Goal: Transaction & Acquisition: Download file/media

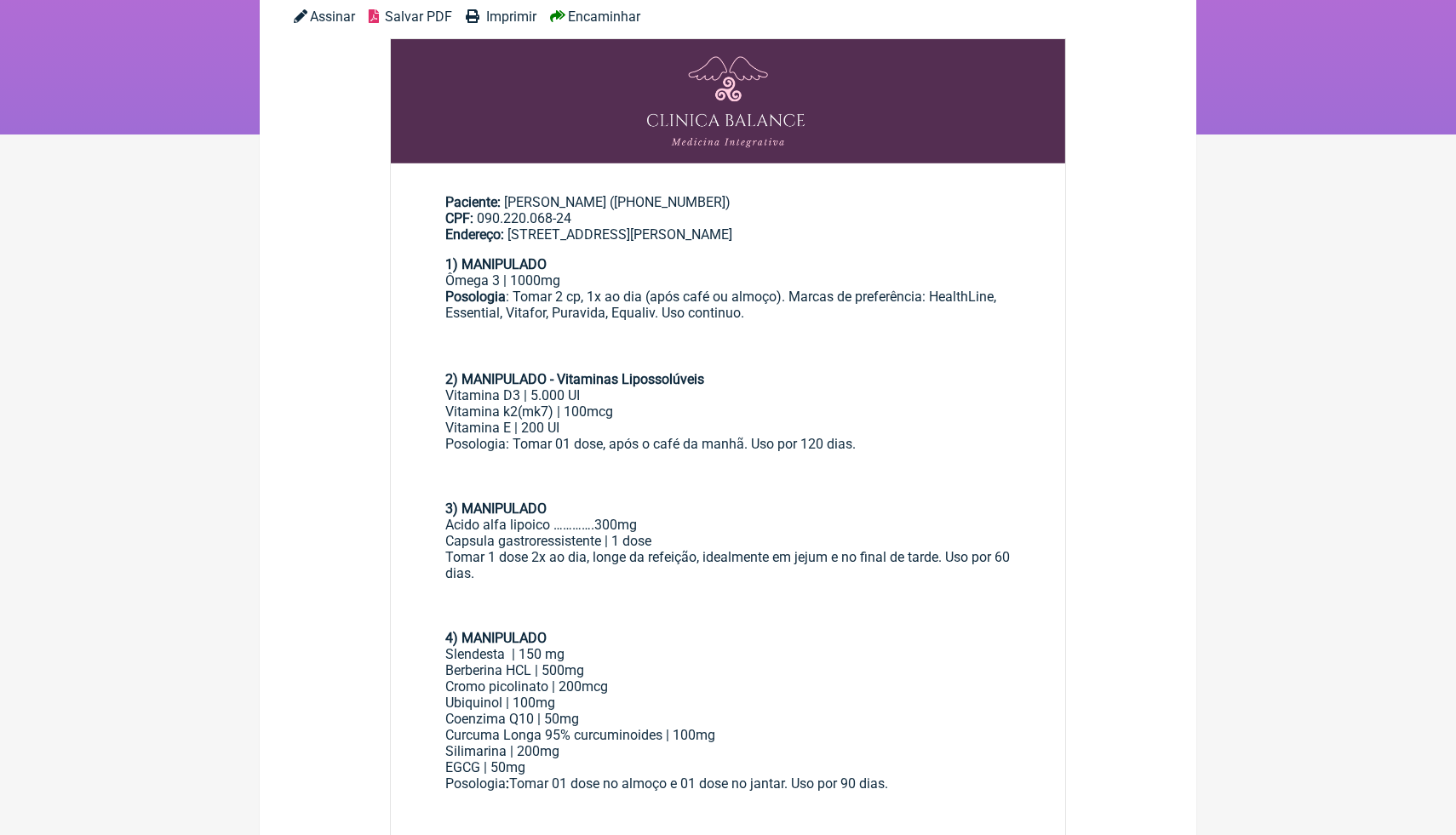
scroll to position [204, 0]
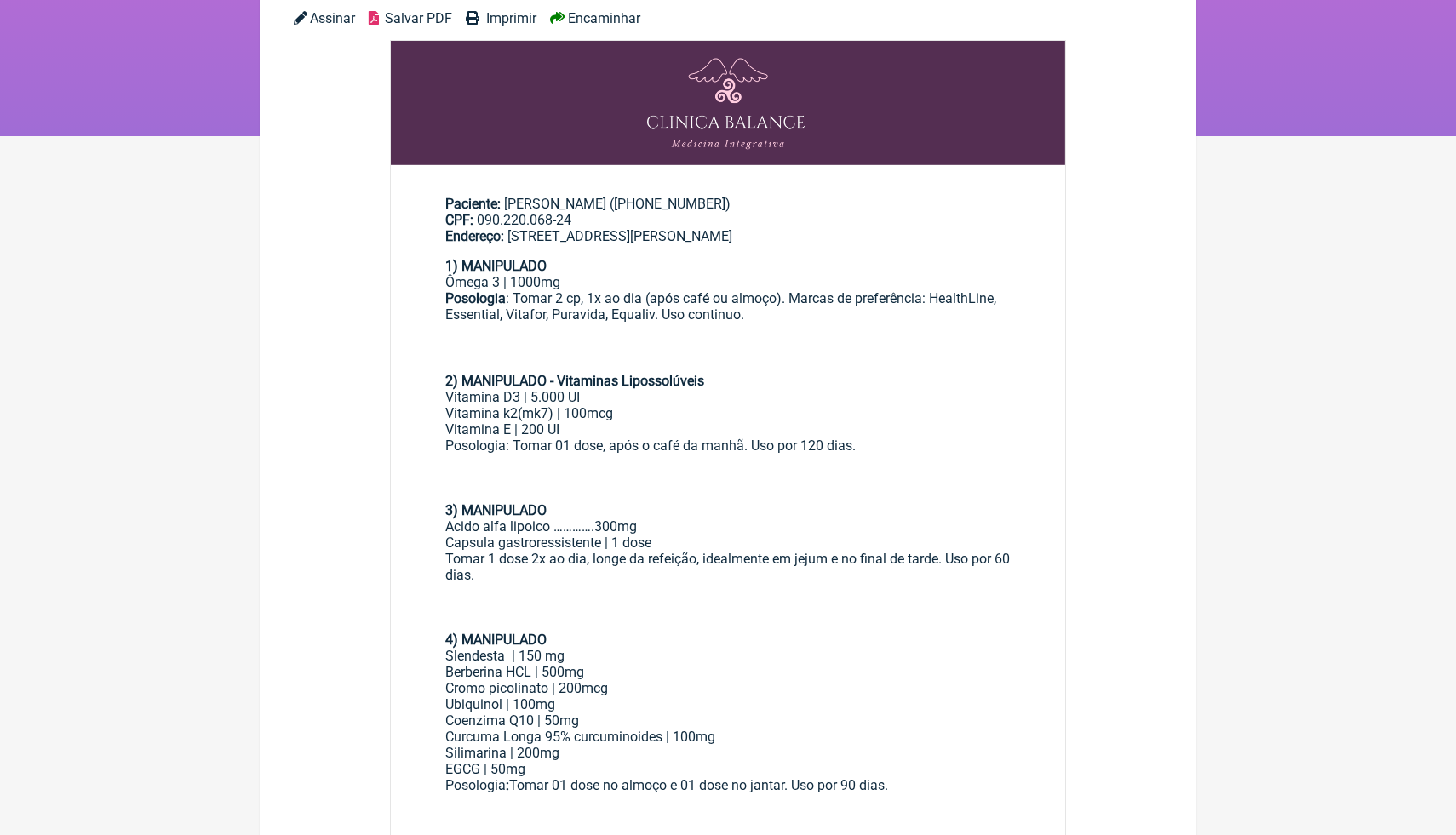
scroll to position [817, 0]
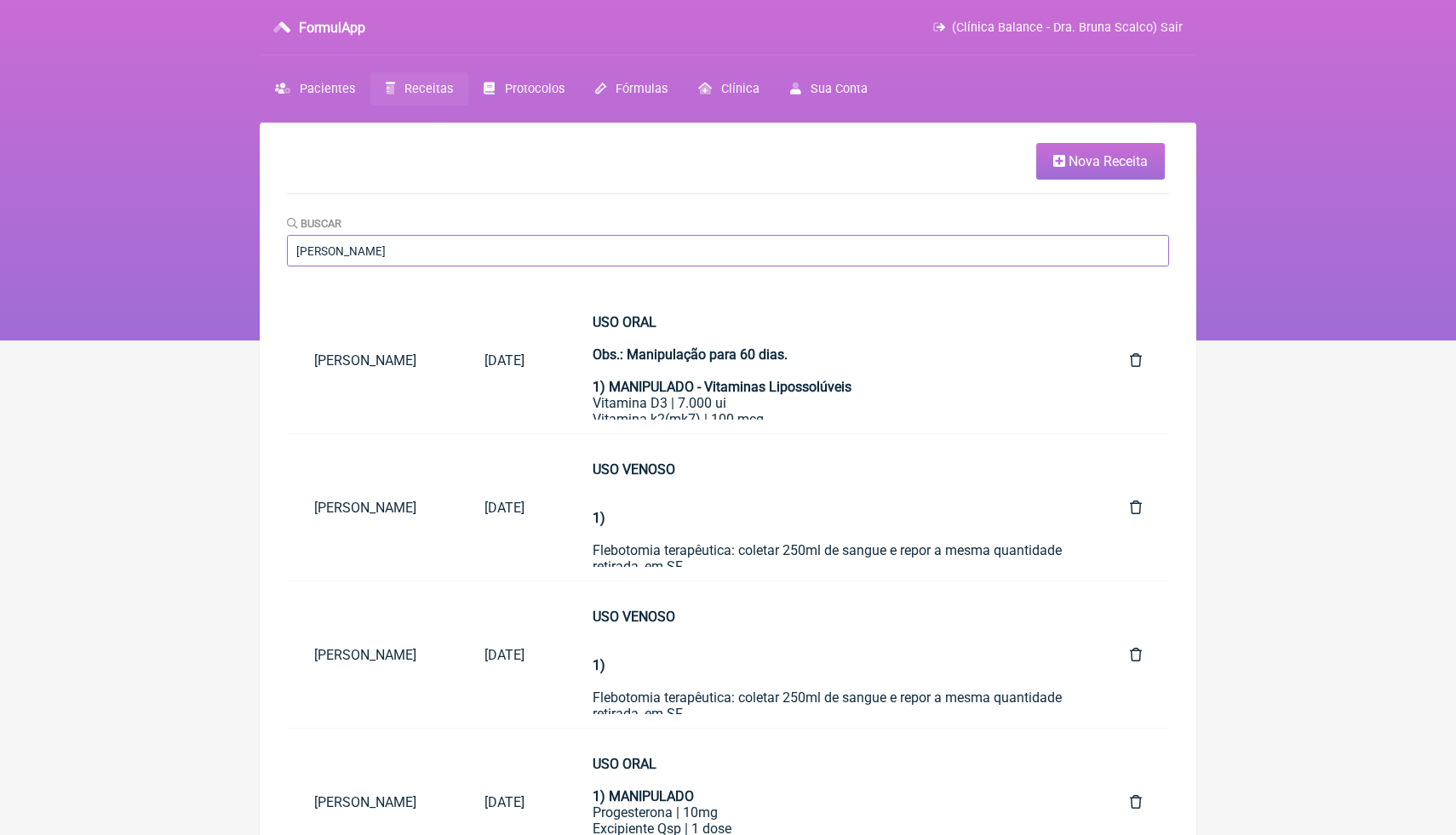
drag, startPoint x: 381, startPoint y: 250, endPoint x: 292, endPoint y: 244, distance: 89.2
click at [292, 245] on input "[PERSON_NAME]" at bounding box center [728, 251] width 883 height 32
type input "alcione"
click at [372, 259] on input "alcione" at bounding box center [728, 251] width 883 height 32
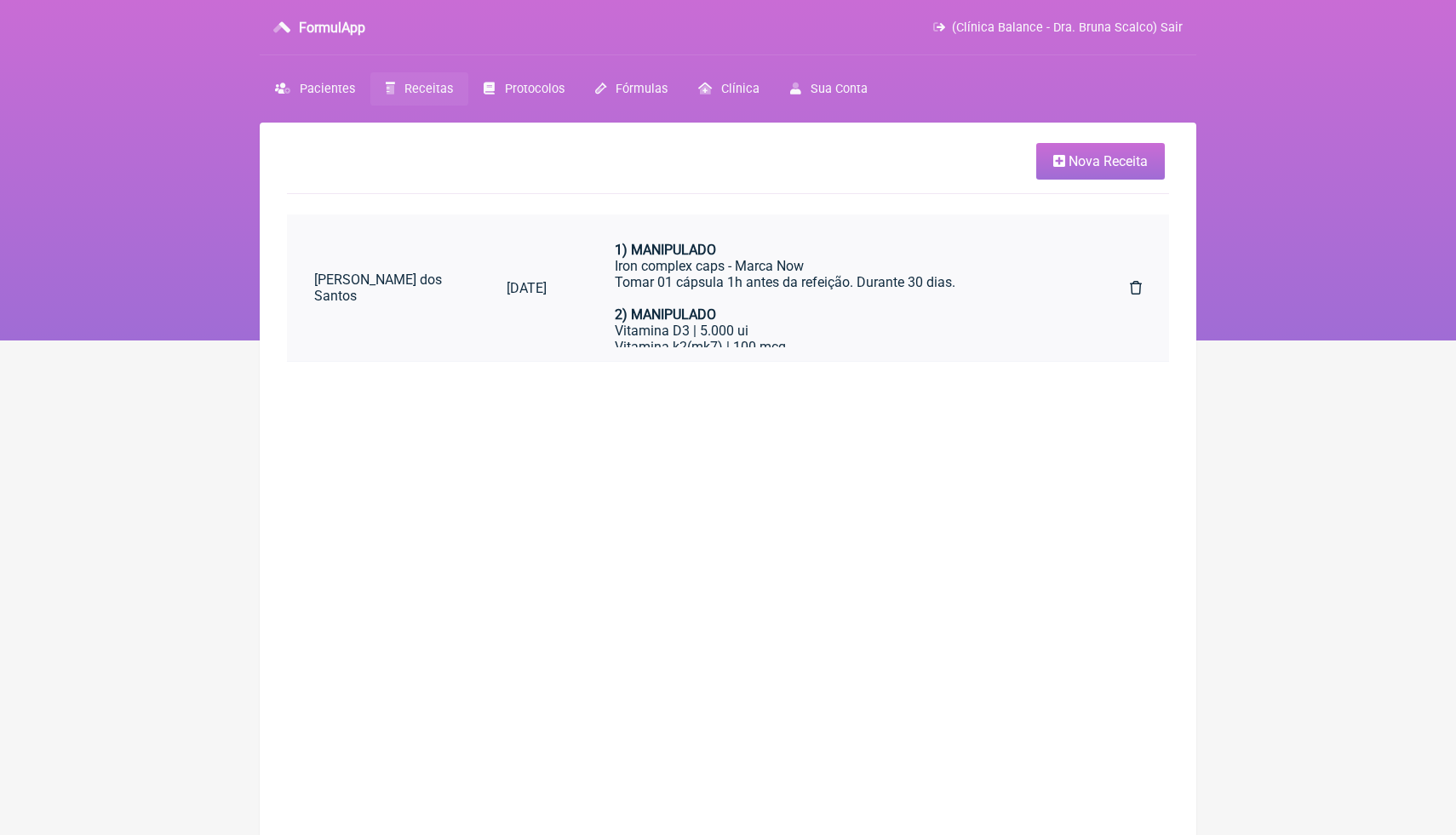
click at [761, 282] on div "1) MANIPULADO Iron complex caps - Marca Now Tomar 01 cápsula 1h antes da refeiç…" at bounding box center [838, 274] width 447 height 65
click at [670, 293] on div "1) MANIPULADO Iron complex caps - Marca Now Tomar 01 cápsula 1h antes da refeiç…" at bounding box center [838, 274] width 447 height 65
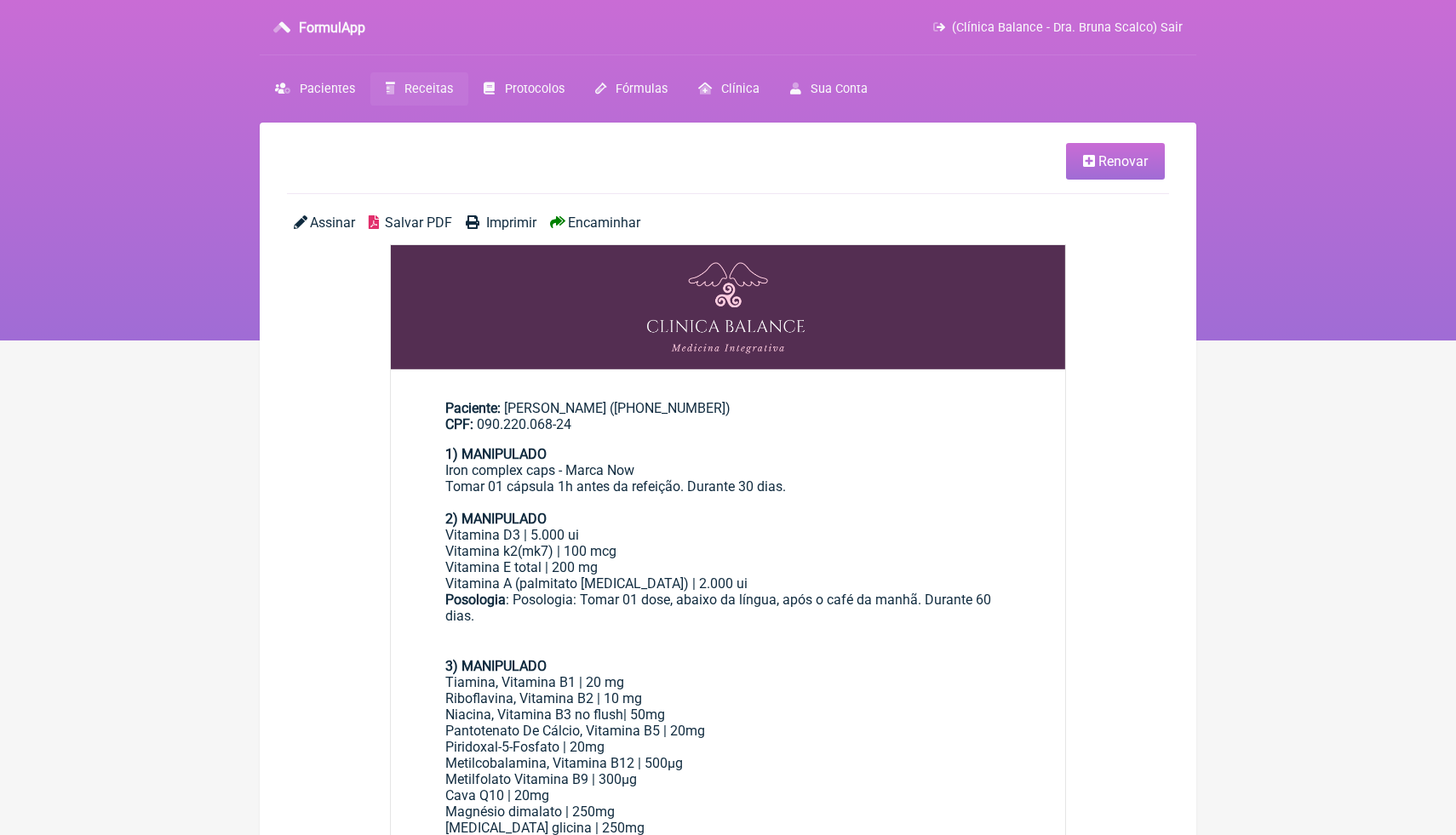
click at [413, 223] on span "Salvar PDF" at bounding box center [418, 222] width 67 height 16
click at [920, 375] on main "Paciente: [PERSON_NAME] ([PHONE_NUMBER]) CPF: 090.220.068-24 1) MANIPULADO Iron…" at bounding box center [728, 822] width 675 height 899
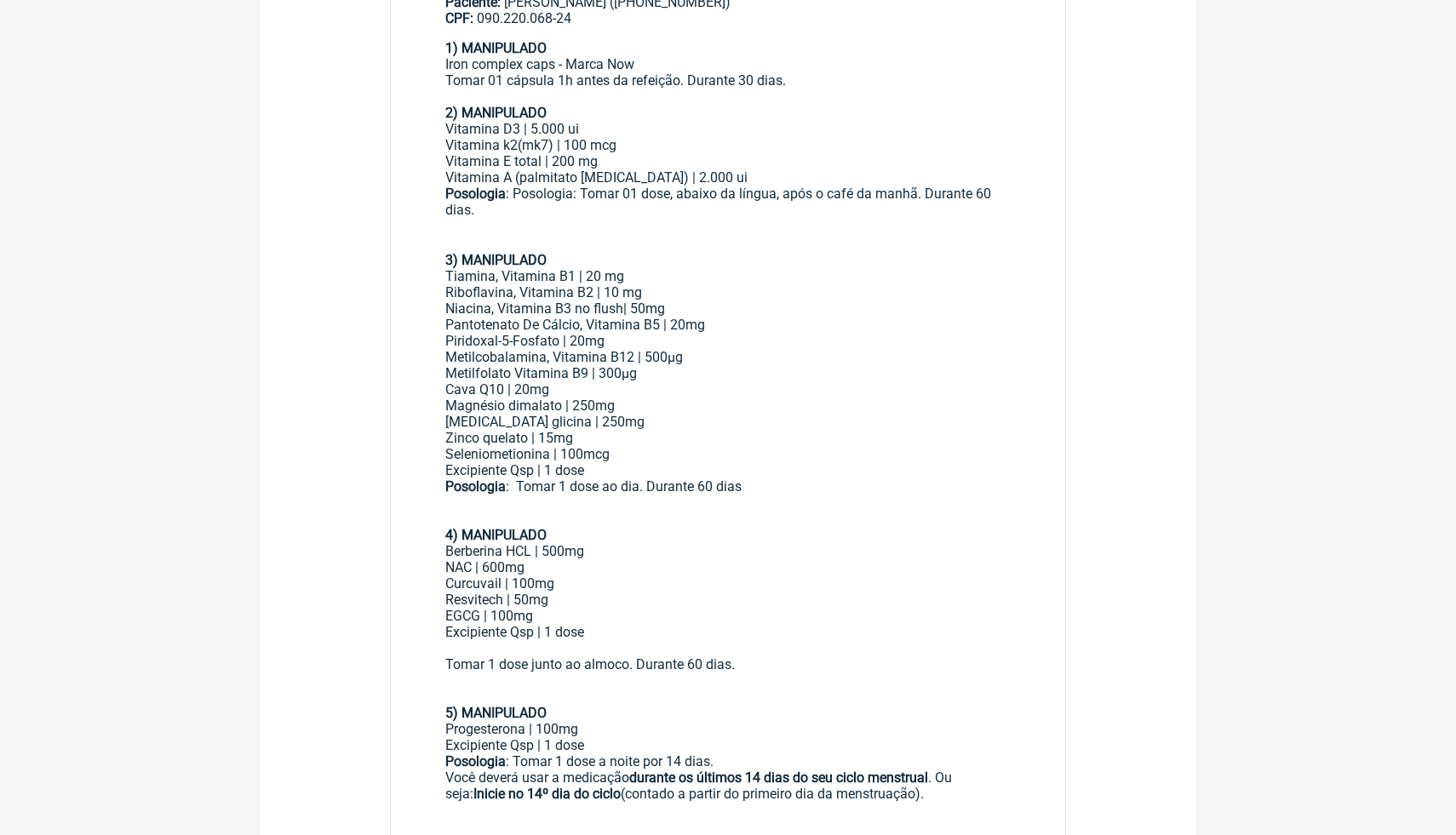
scroll to position [409, 0]
click at [968, 171] on div "Vitamina A (palmitato [MEDICAL_DATA]) | 2.000 ui" at bounding box center [728, 175] width 566 height 16
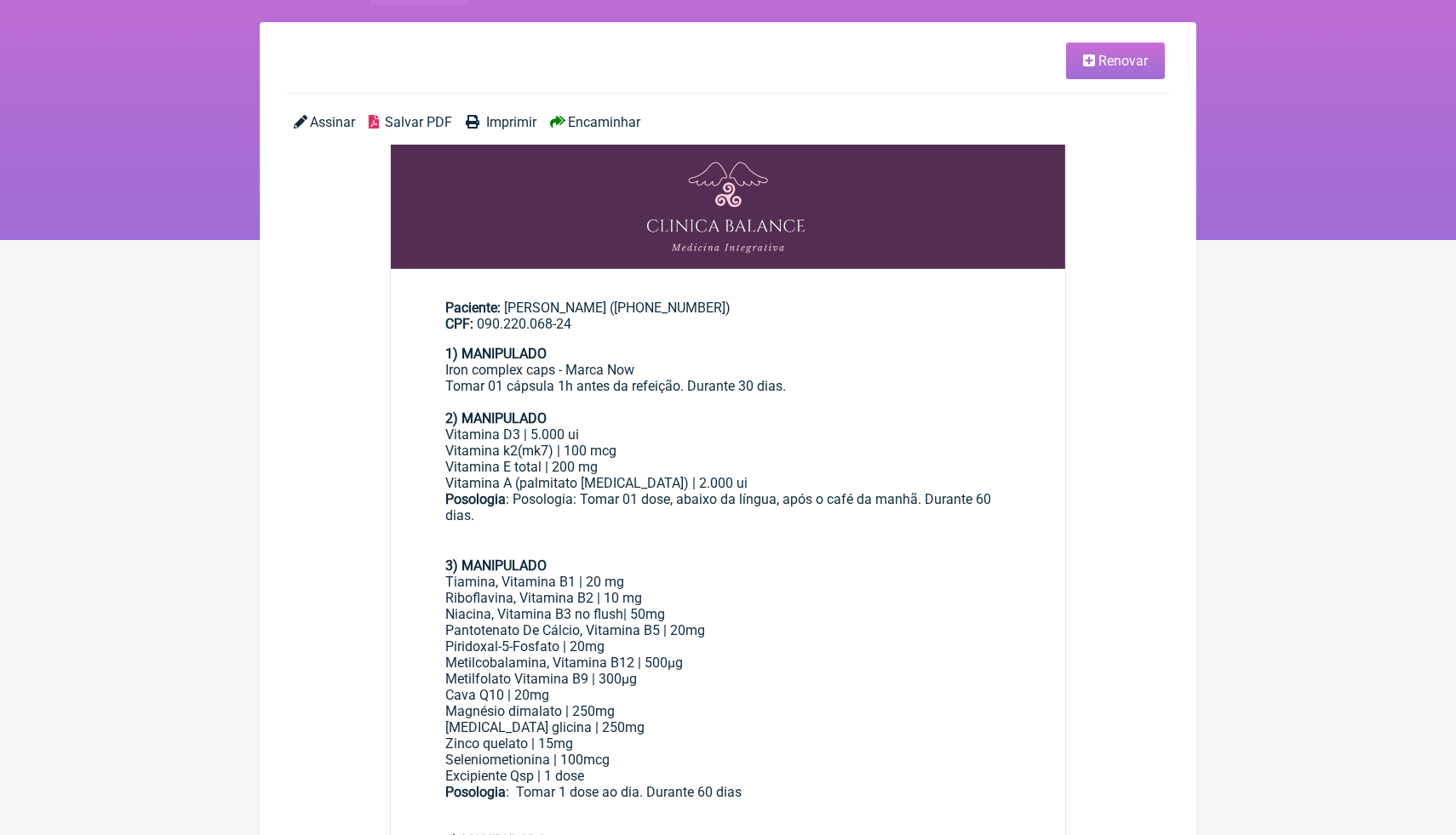
scroll to position [68, 0]
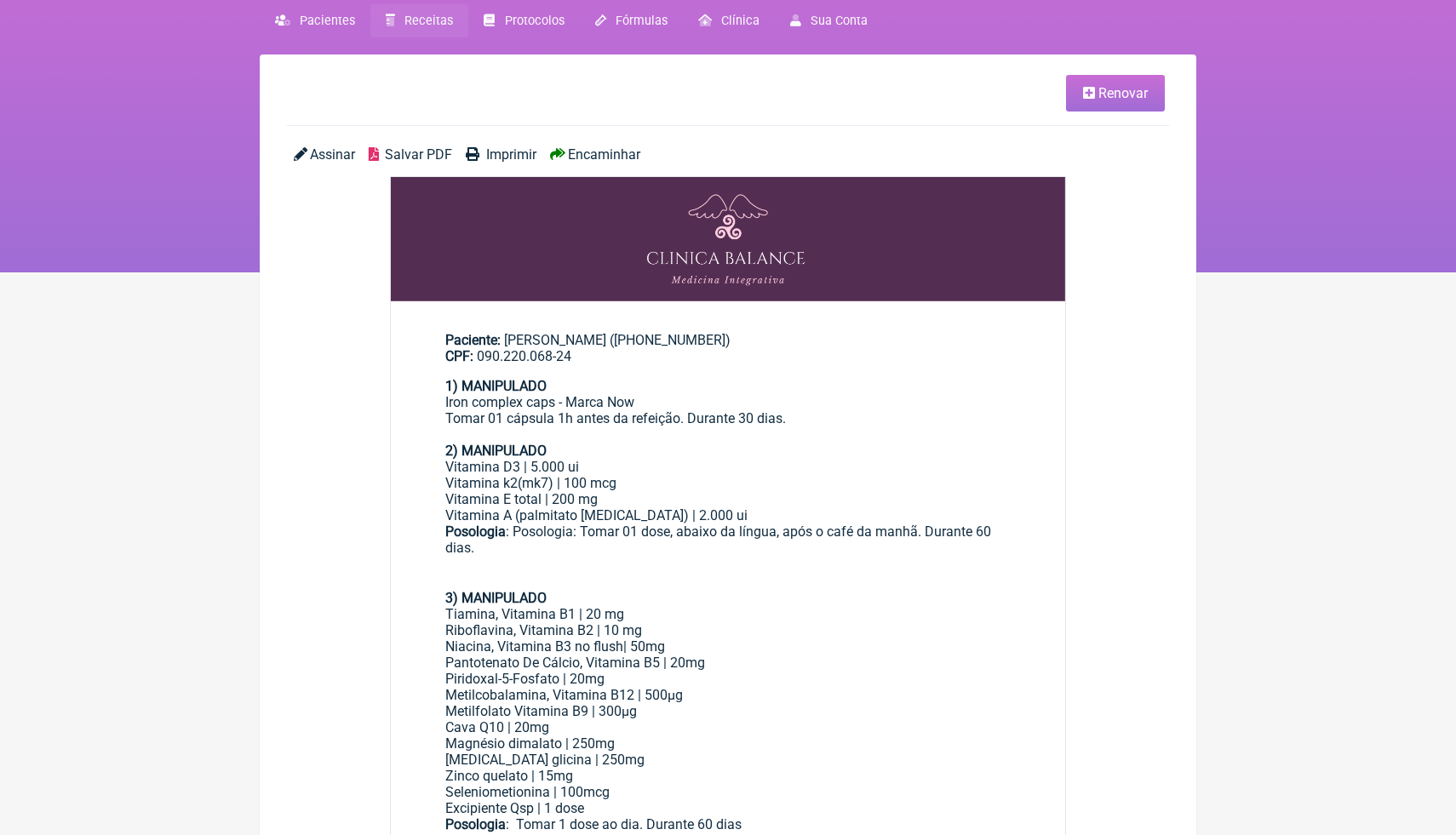
click at [415, 157] on span "Salvar PDF" at bounding box center [418, 154] width 67 height 16
click at [905, 285] on img at bounding box center [728, 240] width 675 height 124
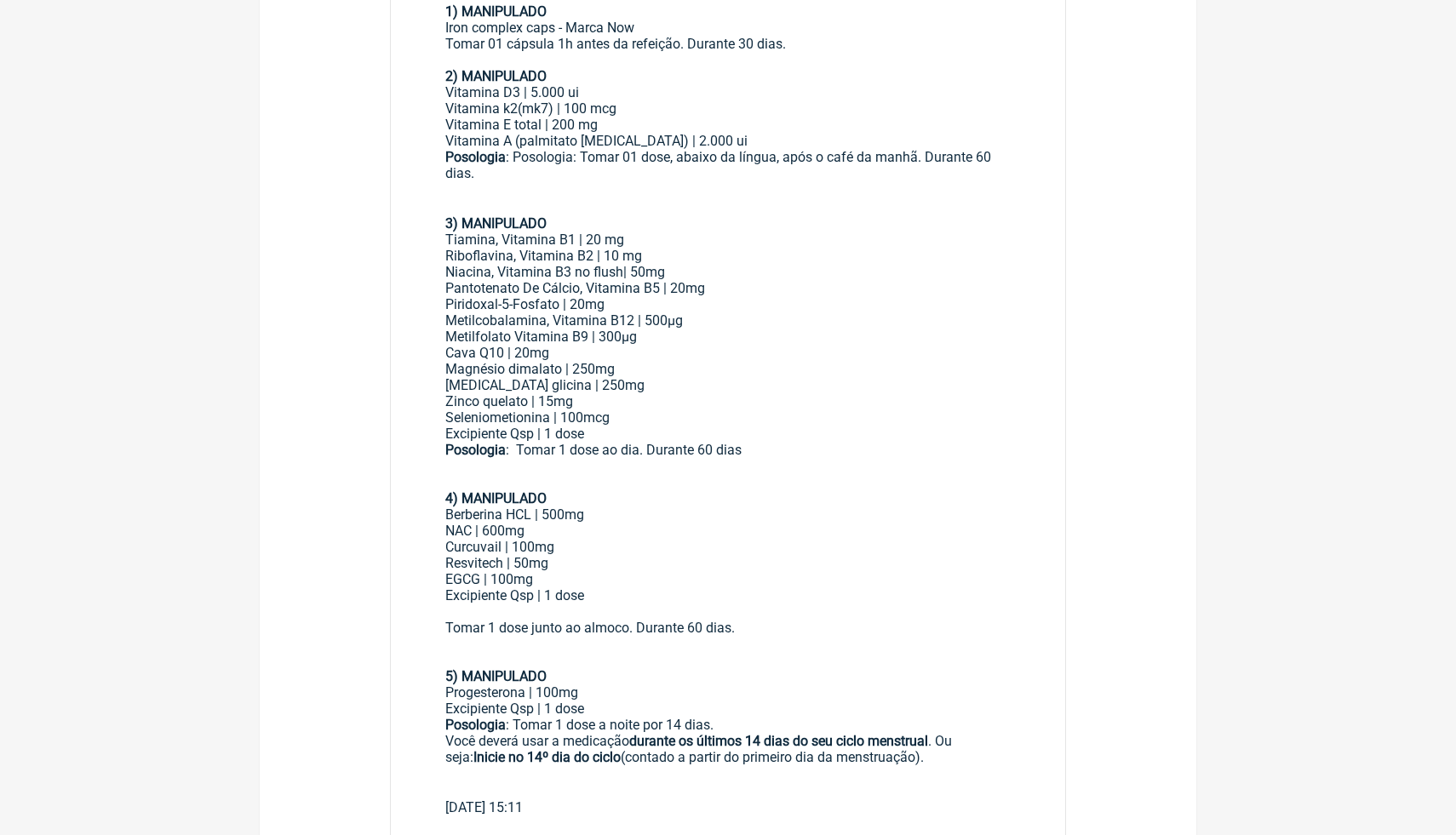
scroll to position [443, 0]
click at [904, 275] on div "Niacina, Vitamina B3 no flush| 50mg" at bounding box center [728, 271] width 566 height 16
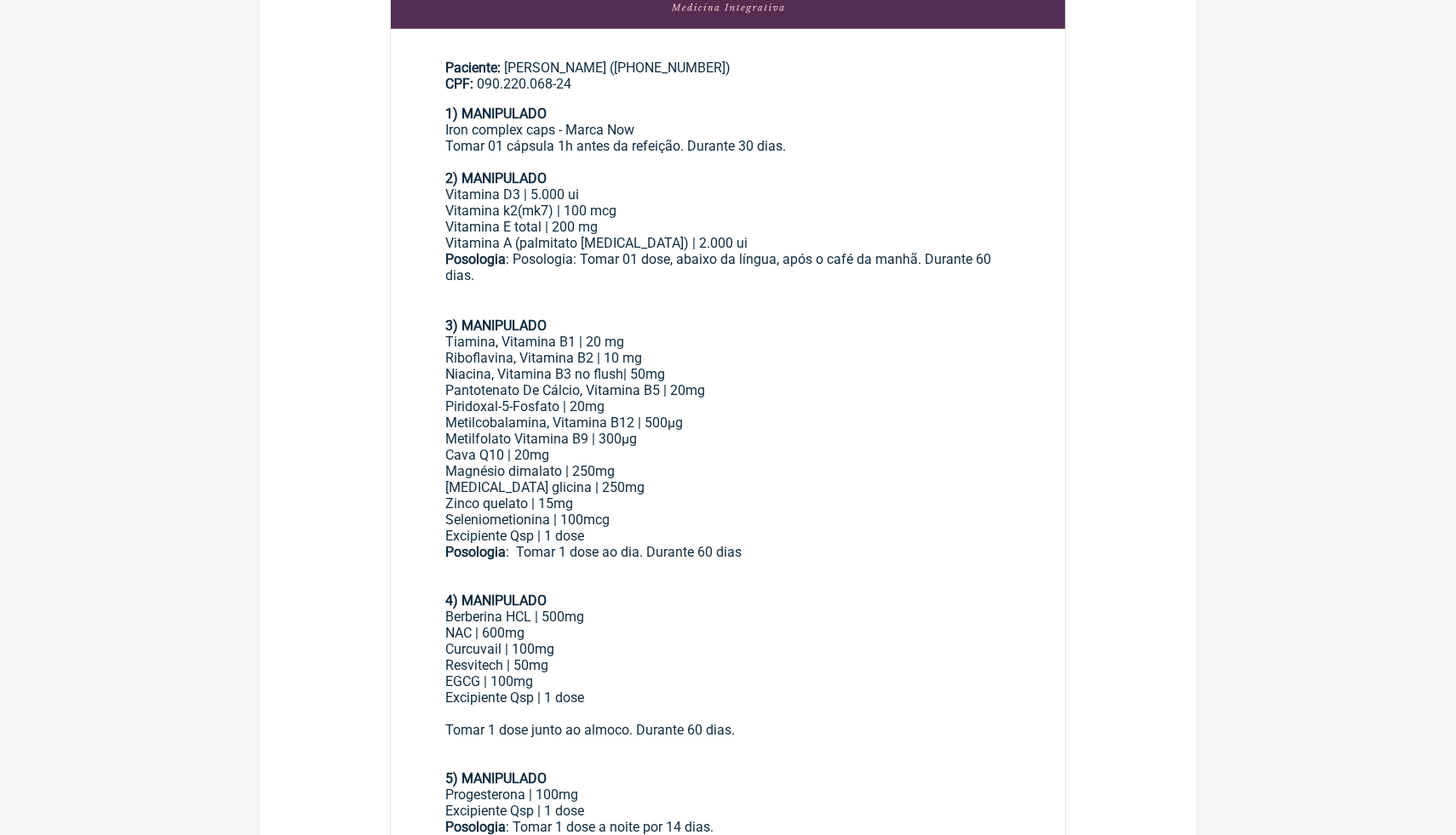
scroll to position [341, 0]
click at [801, 309] on div at bounding box center [728, 308] width 566 height 16
click at [763, 343] on div "Tiamina, Vitamina B1 | 20 mg" at bounding box center [728, 341] width 566 height 16
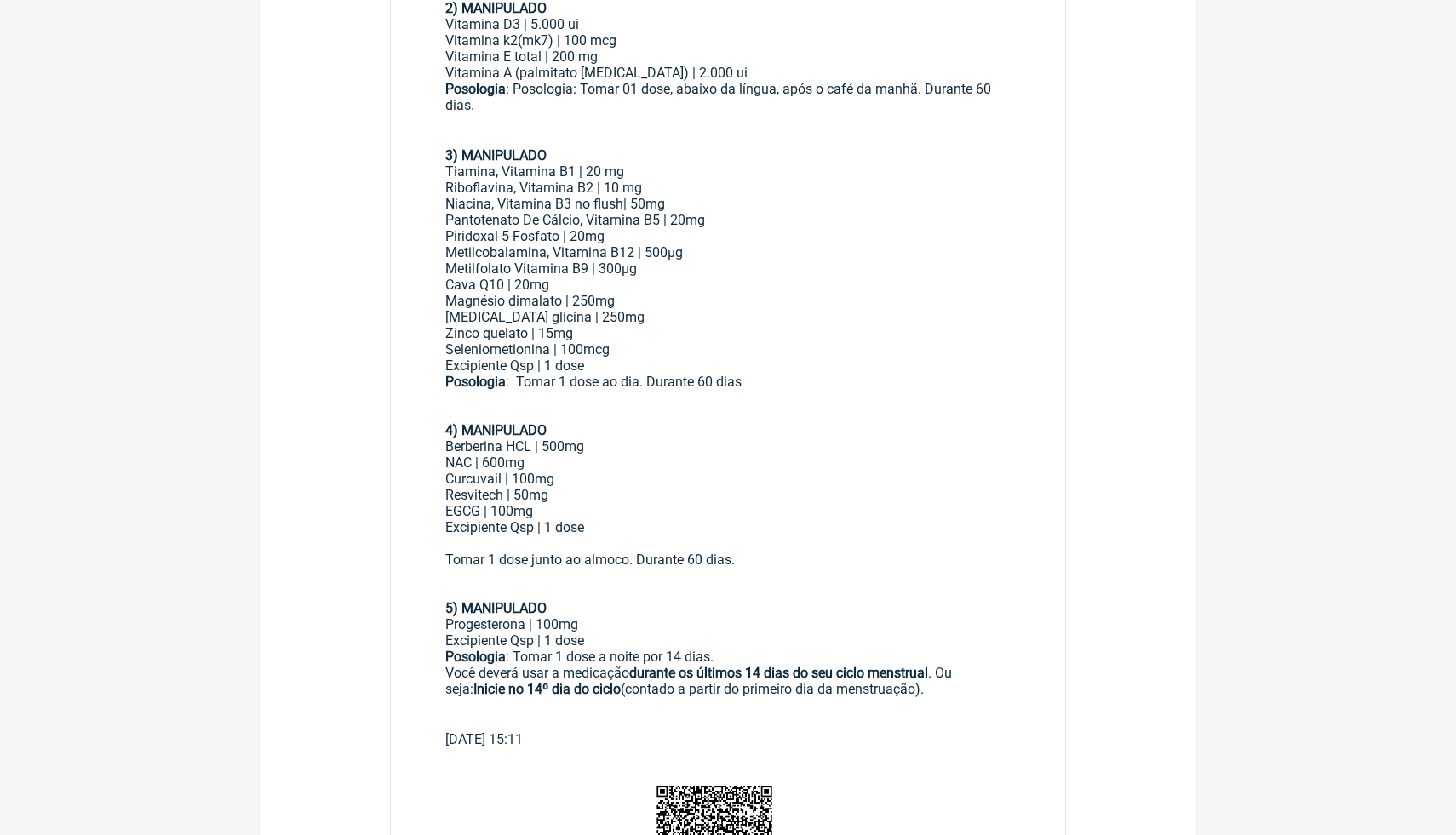
scroll to position [545, 0]
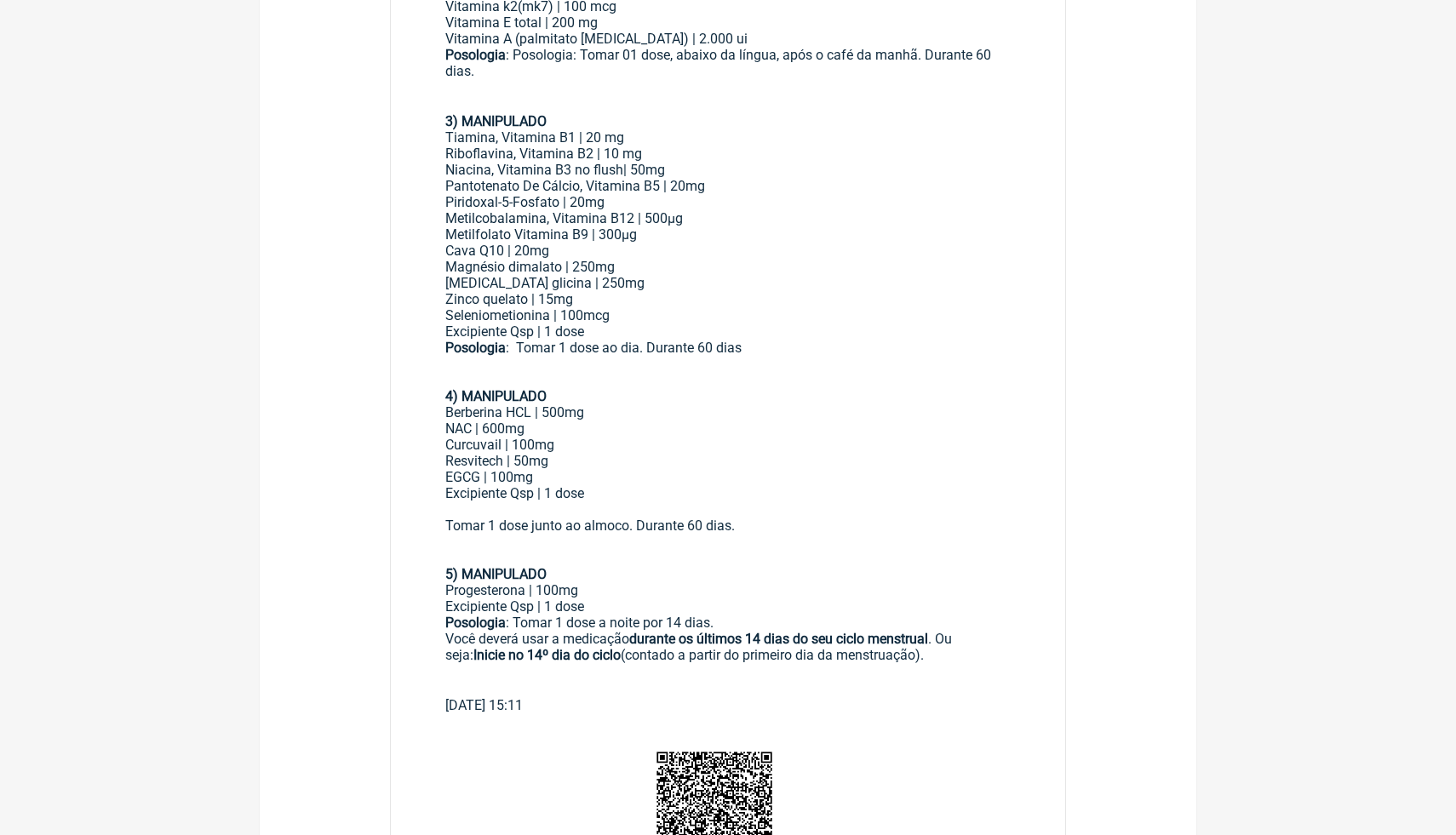
click at [807, 294] on div "[MEDICAL_DATA] glicina | 250mg Zinco quelato | 15mg Seleniometionina | 100mcg E…" at bounding box center [728, 307] width 566 height 65
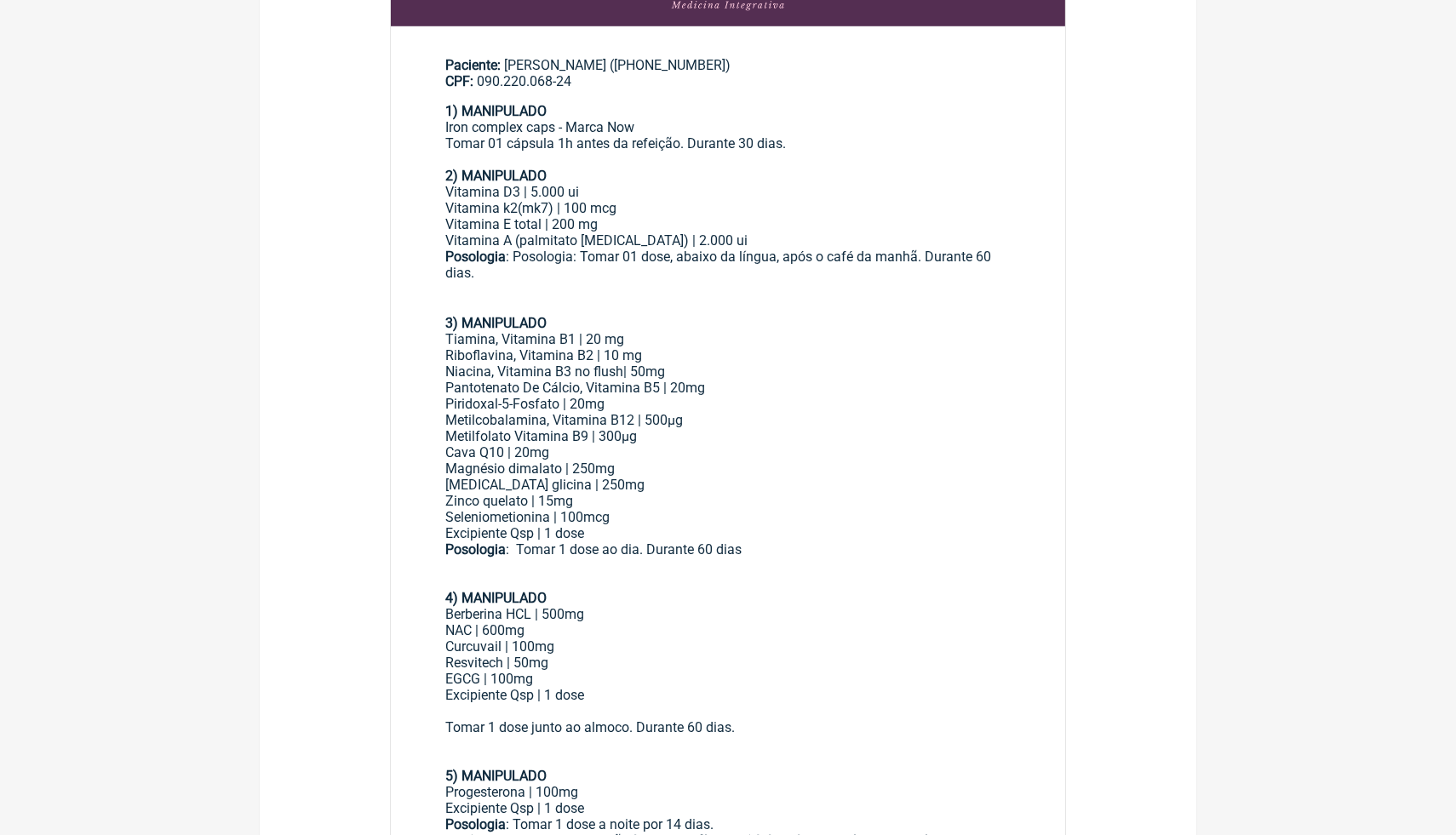
scroll to position [341, 0]
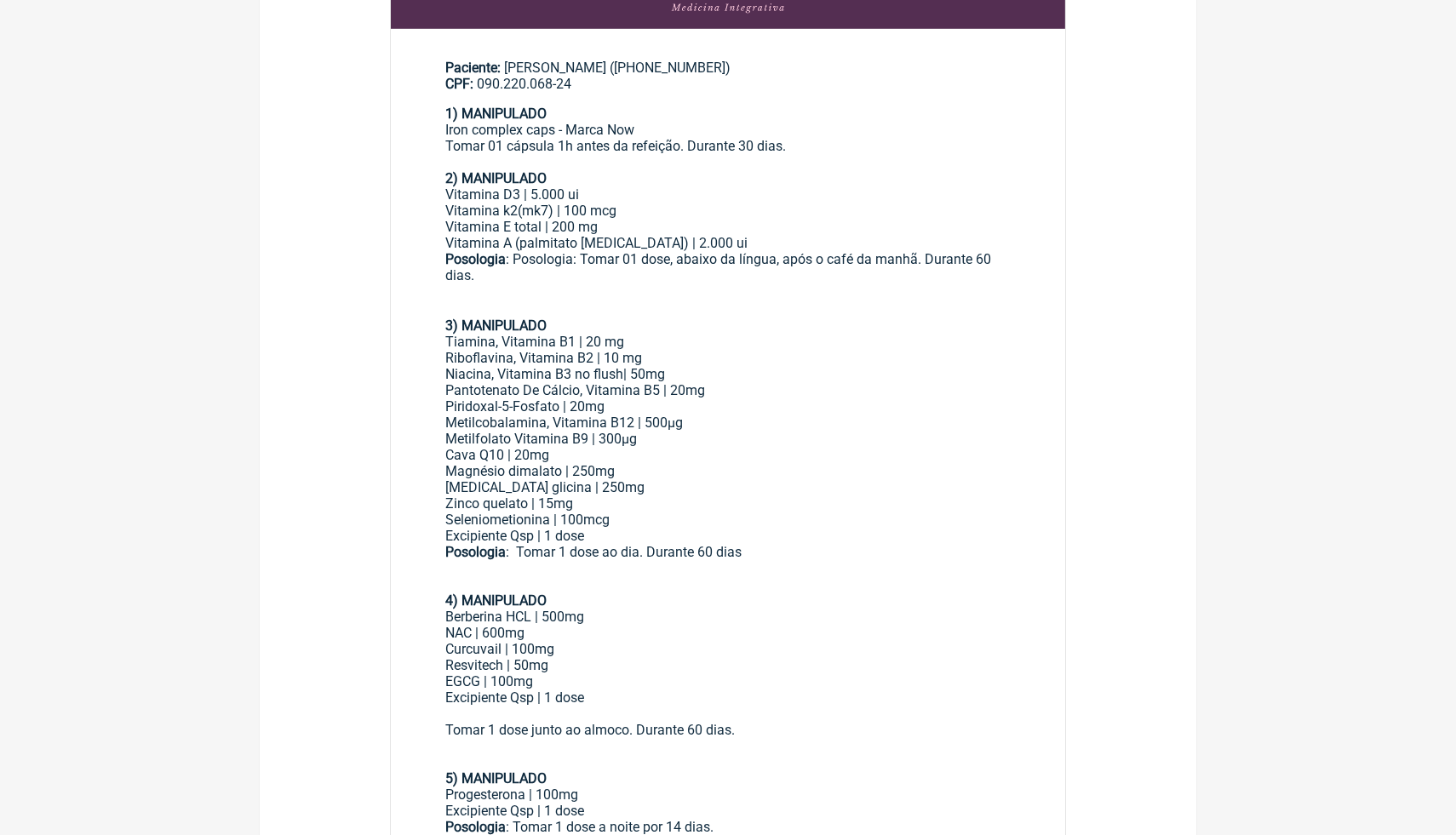
click at [852, 256] on div "Posologia : Posologia: Tomar 01 dose, abaixo da língua, após o café da manhã. D…" at bounding box center [728, 276] width 566 height 50
click at [879, 192] on div "Vitamina D3 | 5.000 ui" at bounding box center [728, 194] width 566 height 16
click at [644, 262] on div "Posologia : Posologia: Tomar 01 dose, abaixo da língua, após o café da manhã. D…" at bounding box center [728, 276] width 566 height 50
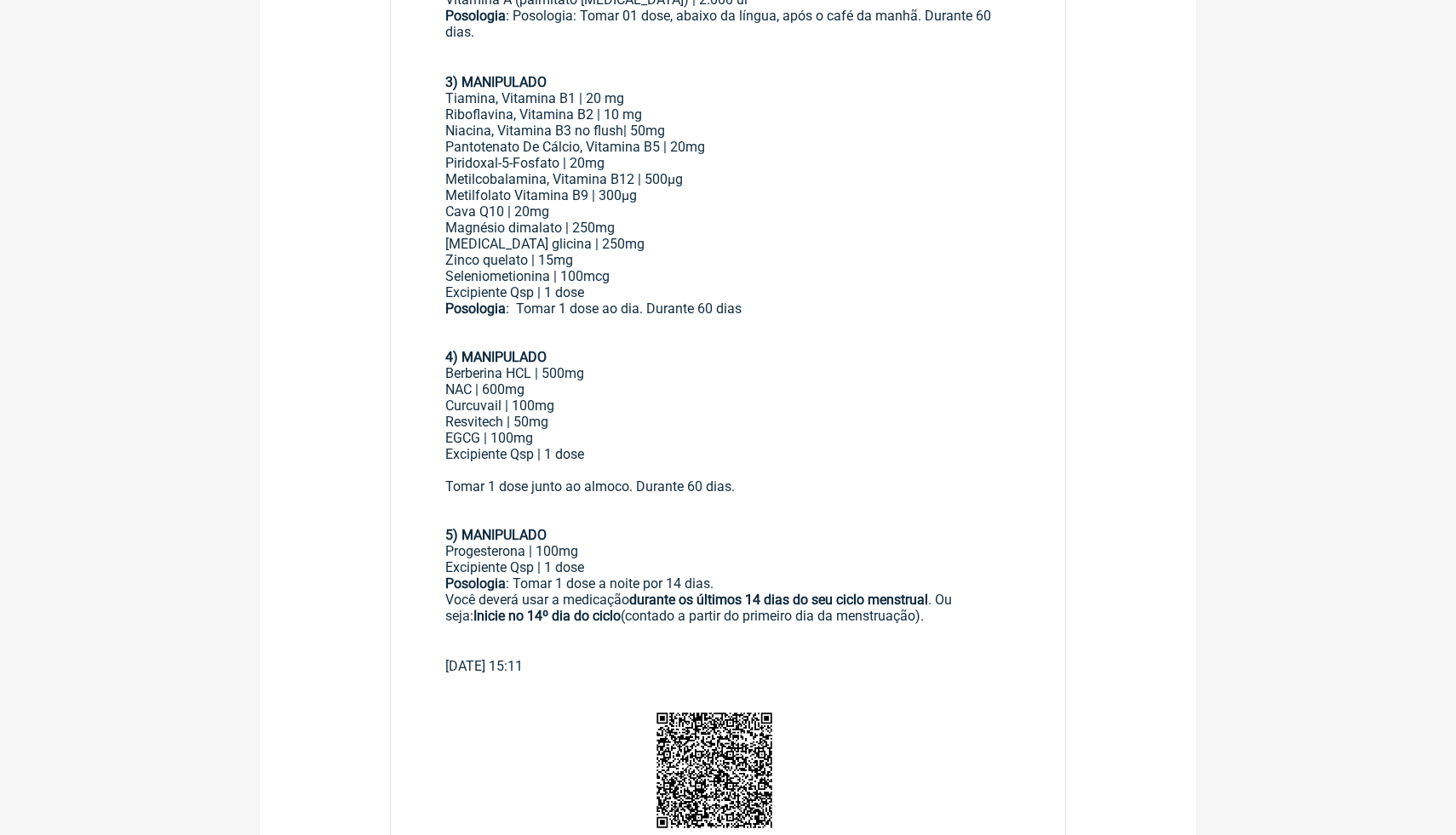
scroll to position [613, 0]
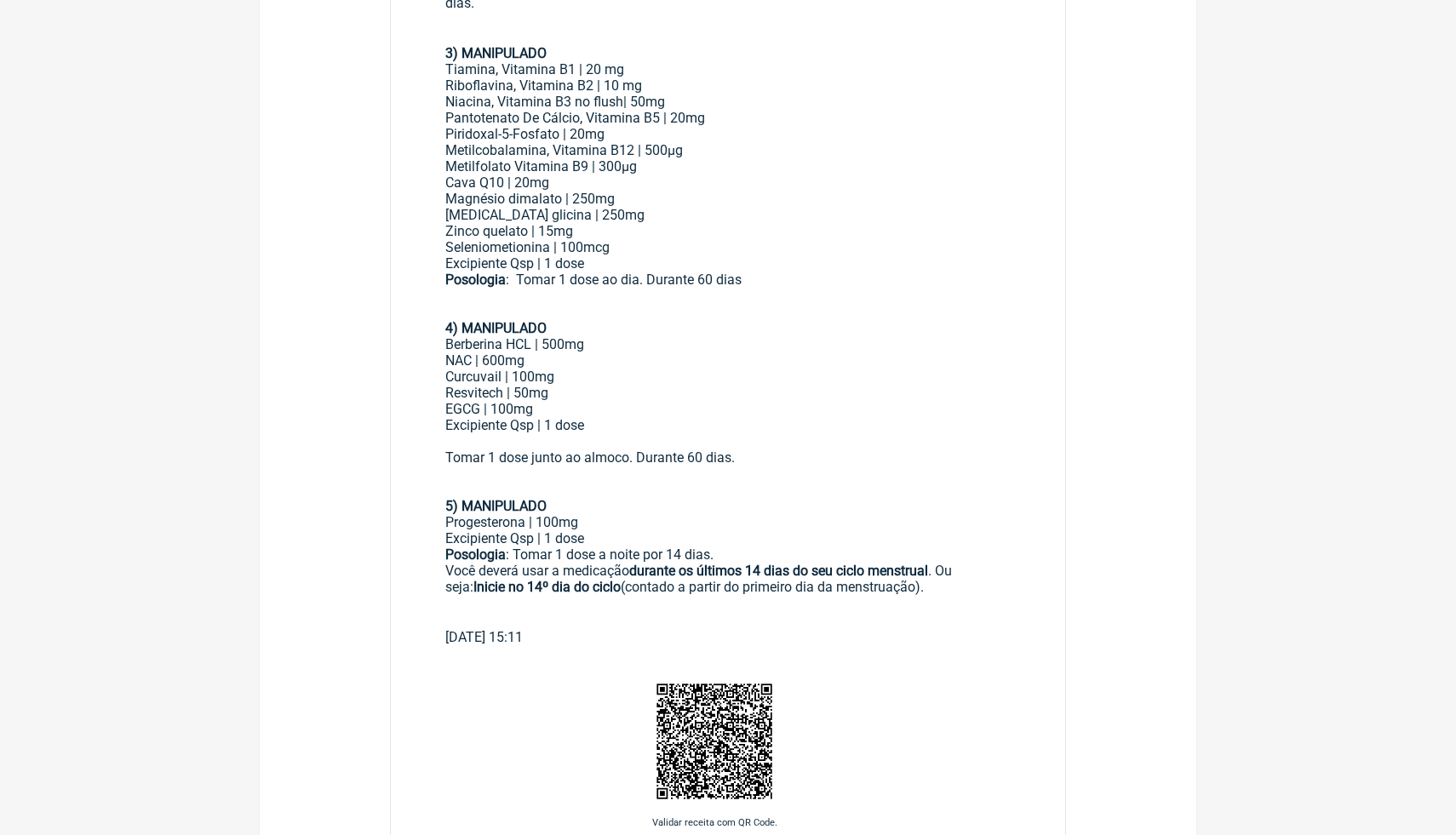
click at [756, 250] on div "[MEDICAL_DATA] glicina | 250mg Zinco quelato | 15mg Seleniometionina | 100mcg E…" at bounding box center [728, 240] width 566 height 65
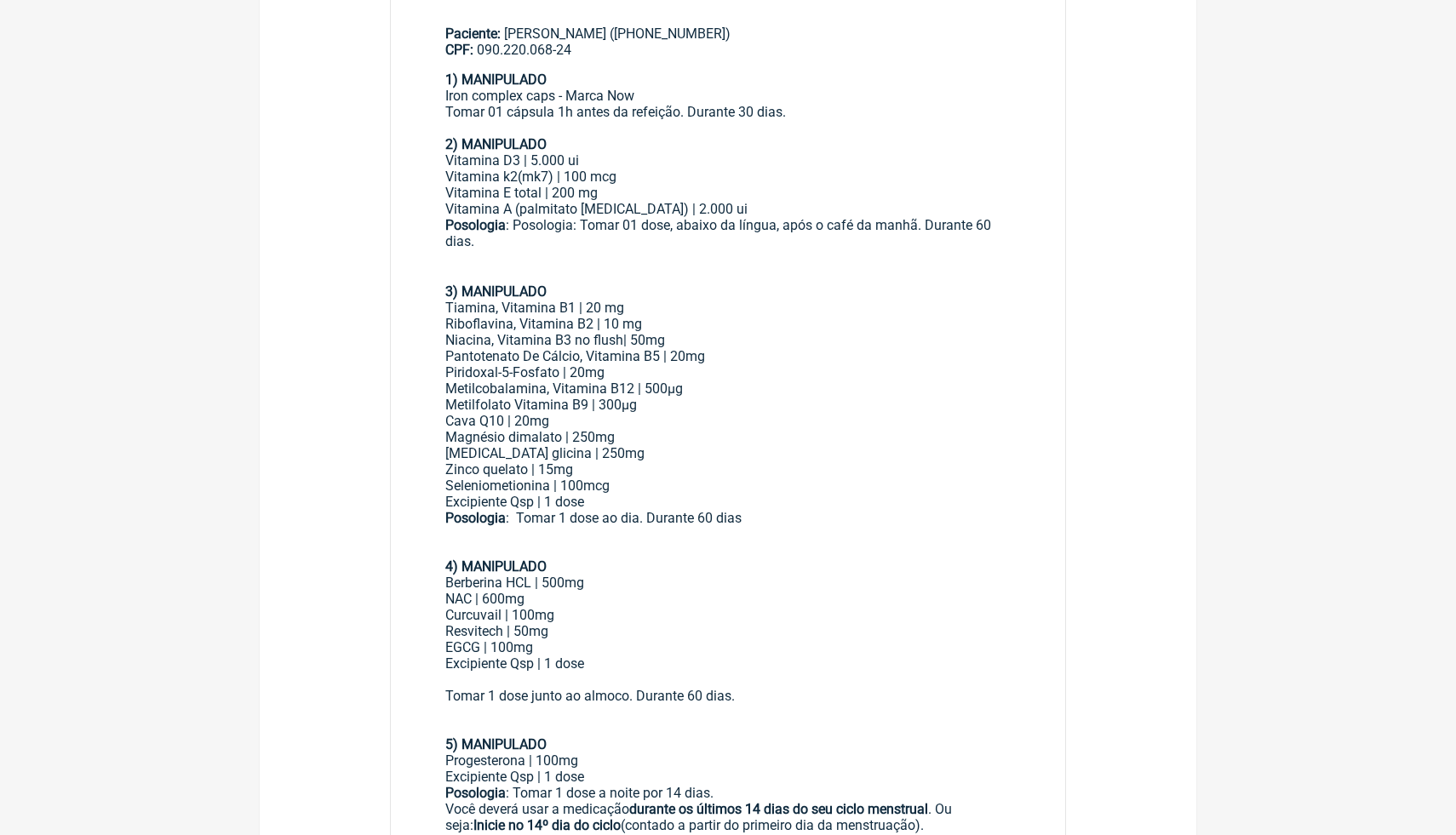
scroll to position [409, 0]
